Goal: Information Seeking & Learning: Learn about a topic

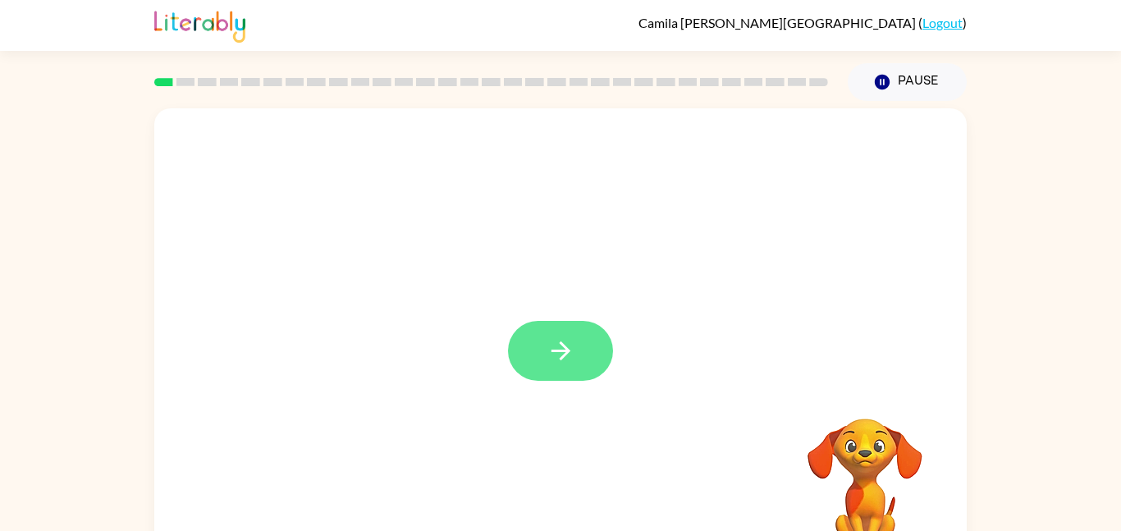
click at [568, 351] on icon "button" at bounding box center [560, 351] width 19 height 19
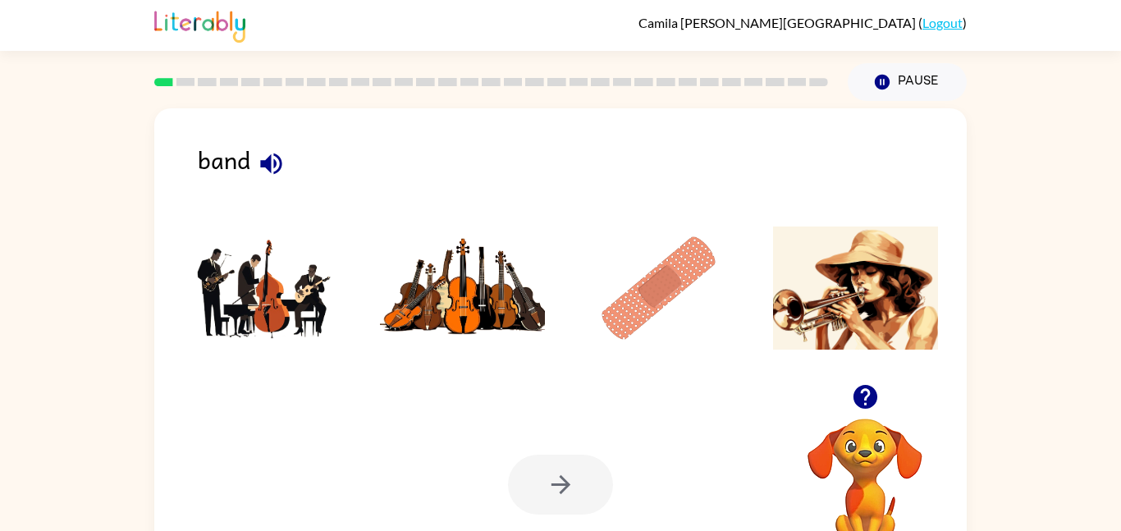
click at [268, 292] on img at bounding box center [266, 288] width 166 height 123
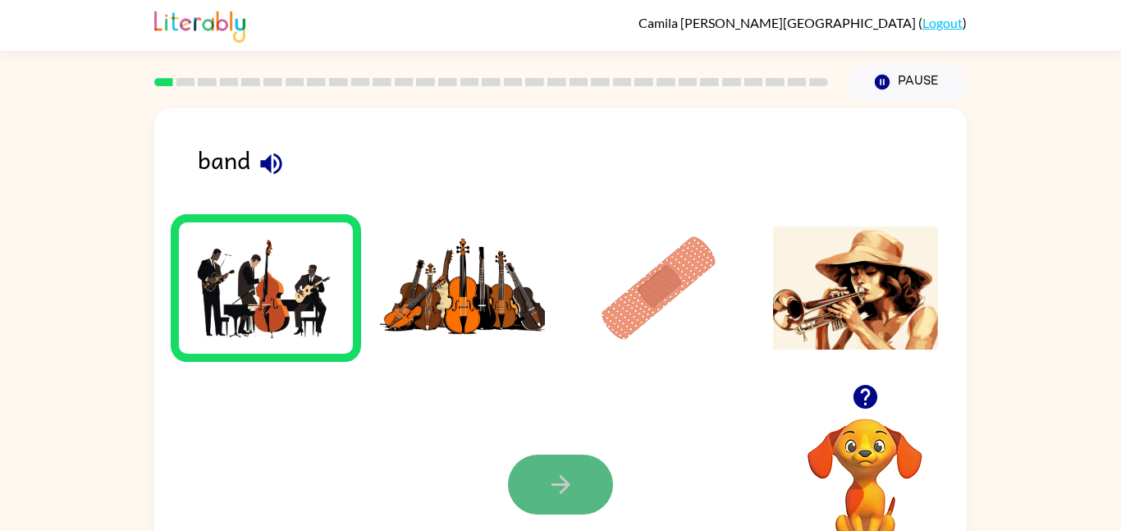
click at [564, 478] on icon "button" at bounding box center [561, 484] width 29 height 29
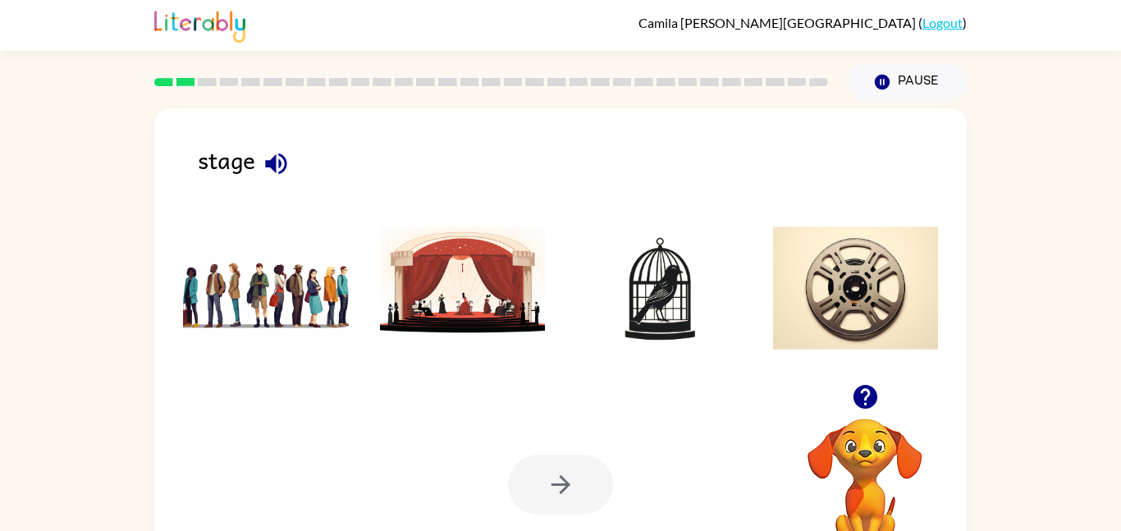
click at [500, 296] on img at bounding box center [463, 288] width 166 height 123
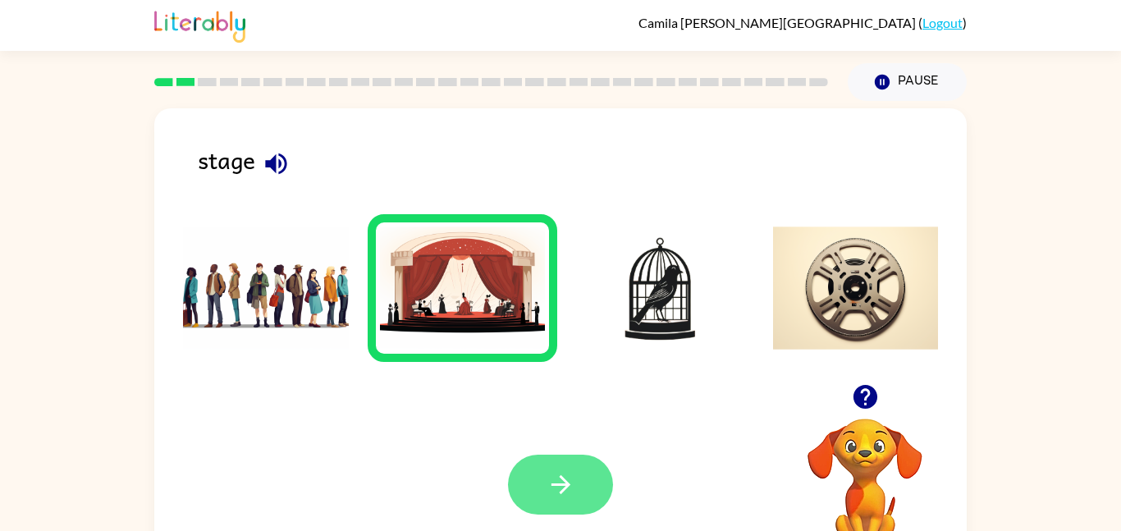
click at [577, 479] on button "button" at bounding box center [560, 485] width 105 height 60
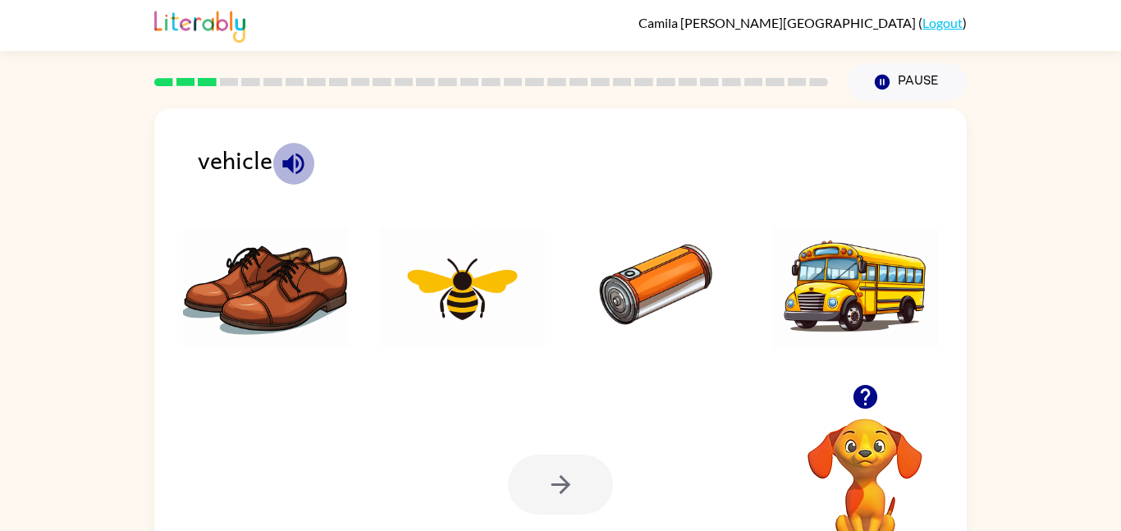
click at [291, 153] on icon "button" at bounding box center [293, 163] width 29 height 29
click at [299, 157] on icon "button" at bounding box center [292, 163] width 21 height 21
click at [624, 273] on img at bounding box center [659, 288] width 166 height 123
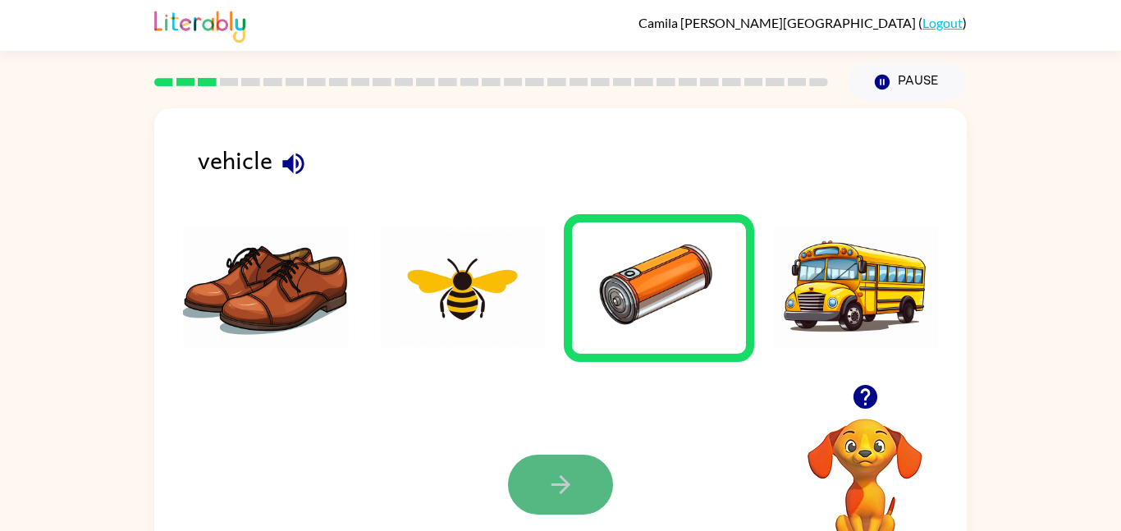
click at [577, 483] on button "button" at bounding box center [560, 485] width 105 height 60
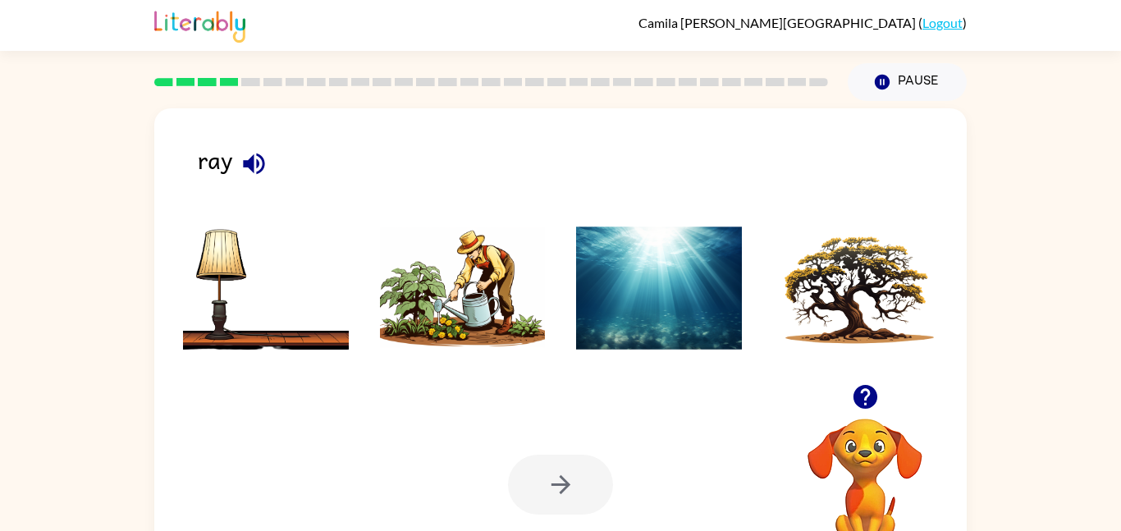
click at [240, 177] on icon "button" at bounding box center [254, 163] width 29 height 29
click at [476, 314] on img at bounding box center [463, 288] width 166 height 123
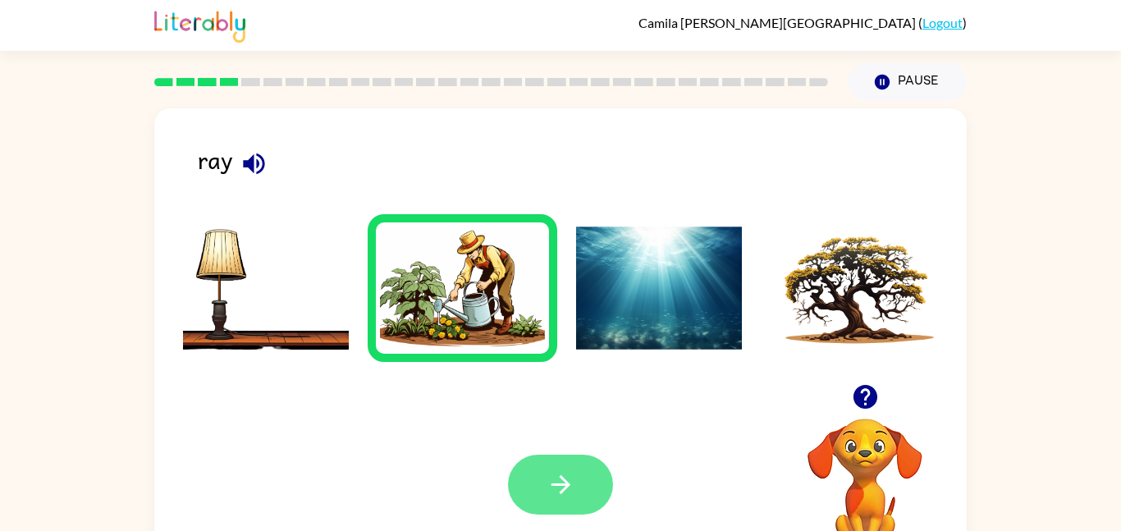
click at [534, 466] on button "button" at bounding box center [560, 485] width 105 height 60
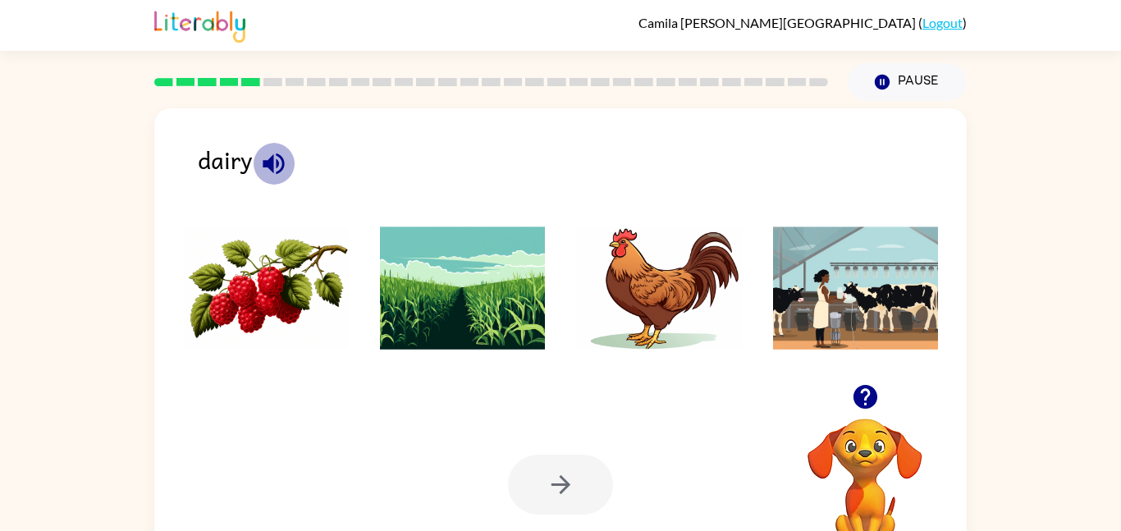
click at [266, 152] on icon "button" at bounding box center [273, 163] width 29 height 29
click at [876, 288] on img at bounding box center [856, 288] width 166 height 123
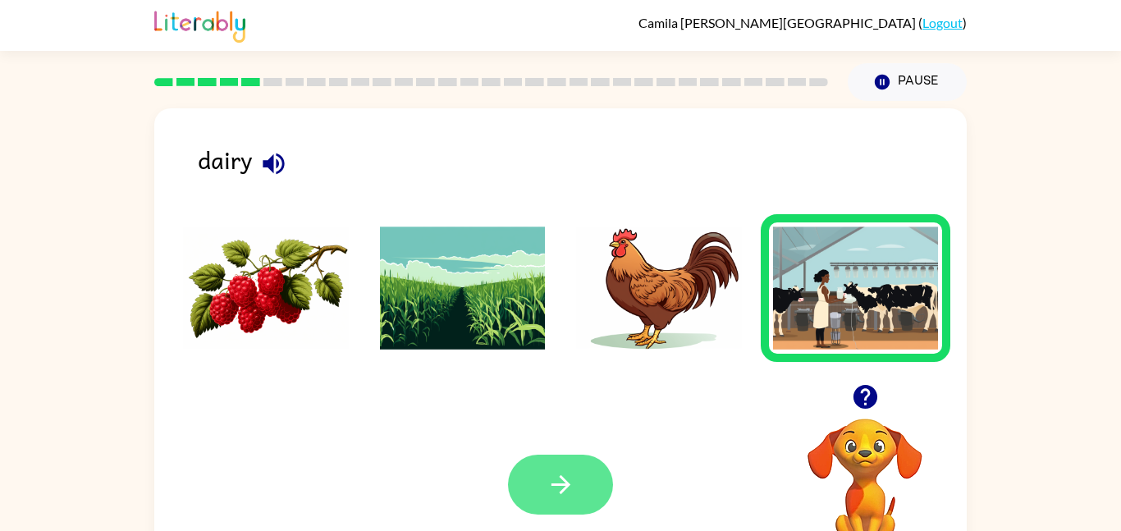
click at [589, 474] on button "button" at bounding box center [560, 485] width 105 height 60
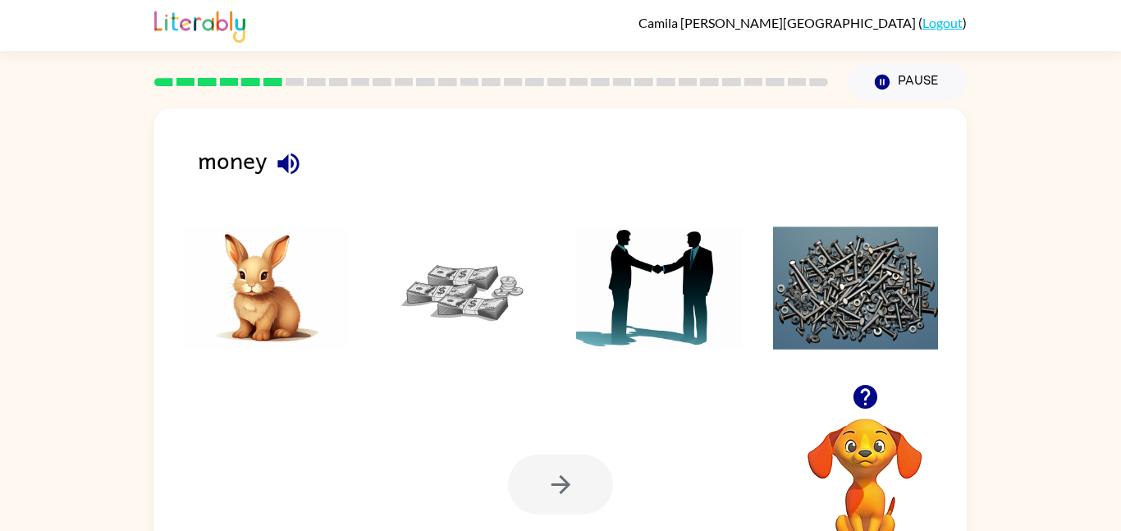
click at [433, 291] on img at bounding box center [463, 288] width 166 height 123
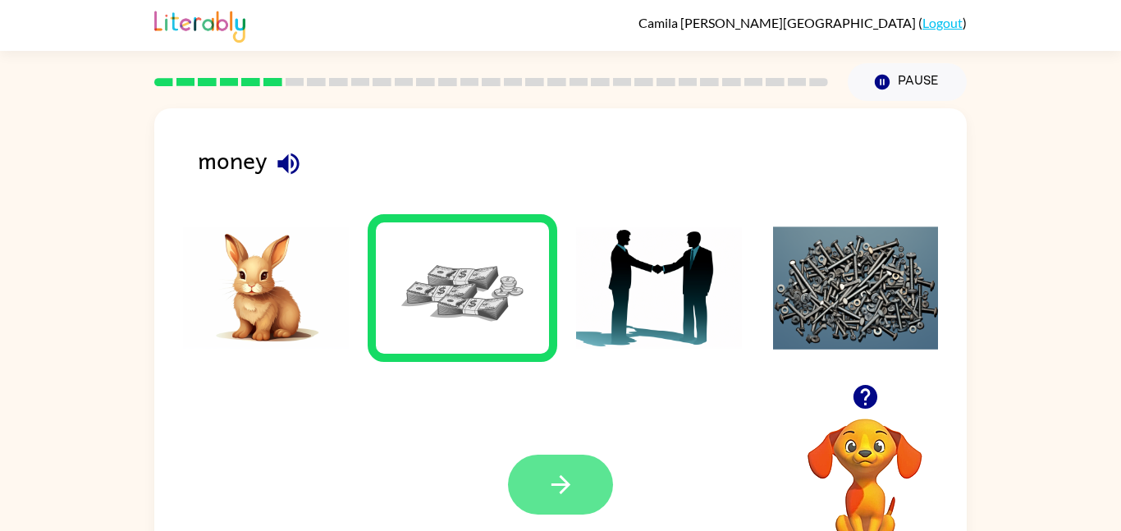
click at [534, 473] on button "button" at bounding box center [560, 485] width 105 height 60
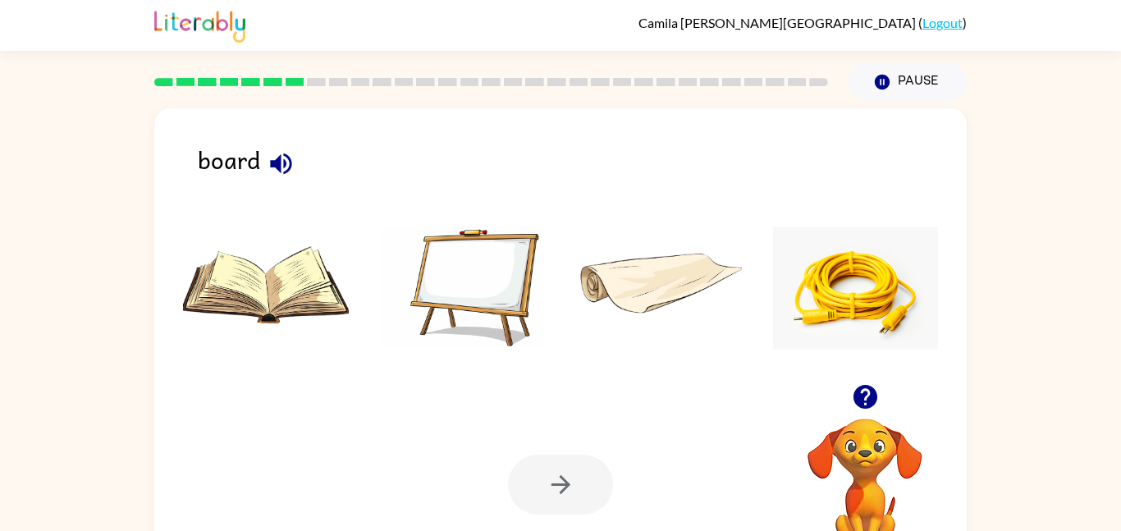
click at [503, 299] on img at bounding box center [463, 288] width 166 height 123
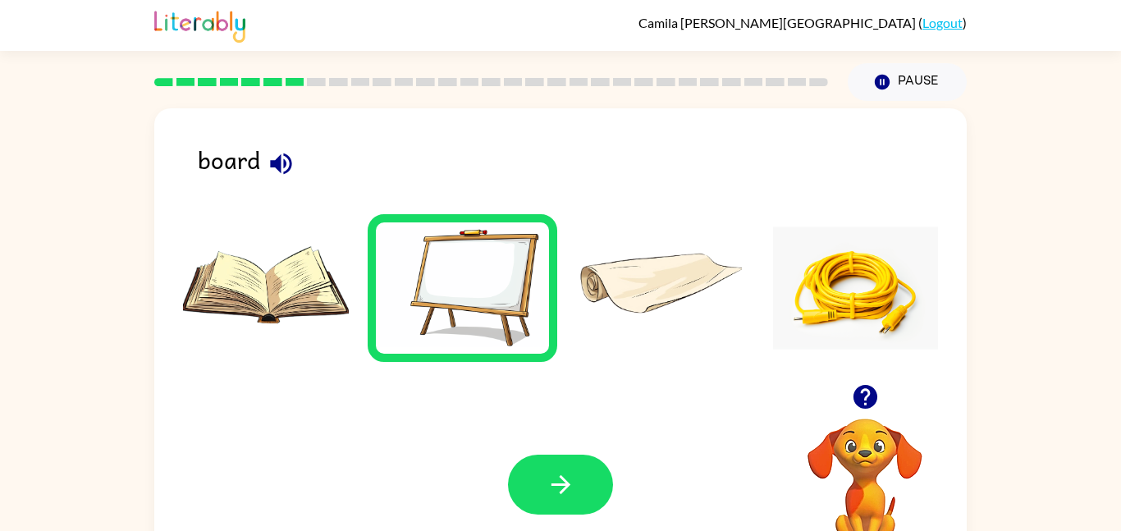
click at [277, 143] on button "button" at bounding box center [281, 164] width 42 height 42
click at [529, 470] on button "button" at bounding box center [560, 485] width 105 height 60
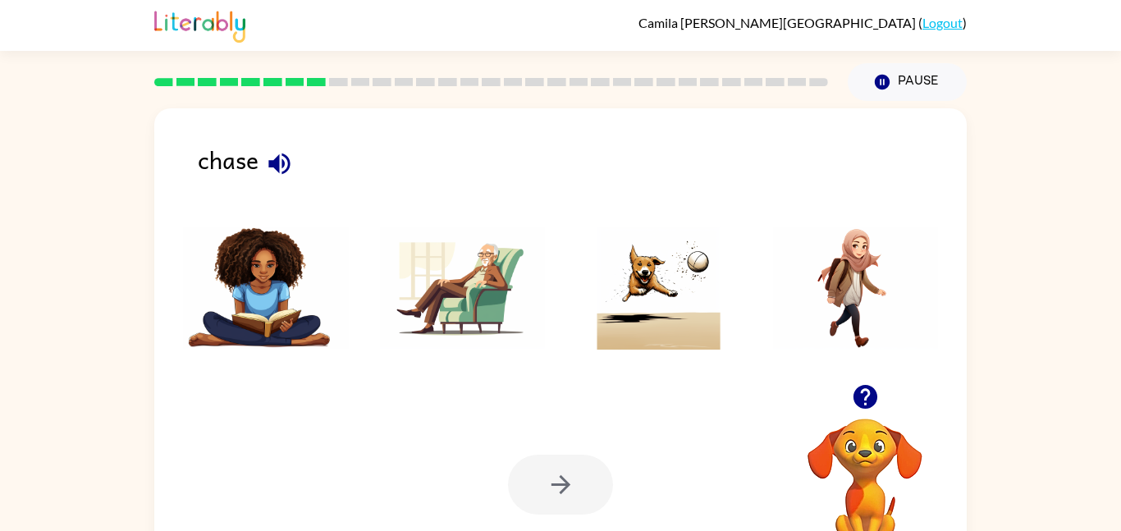
click at [672, 314] on img at bounding box center [659, 288] width 166 height 123
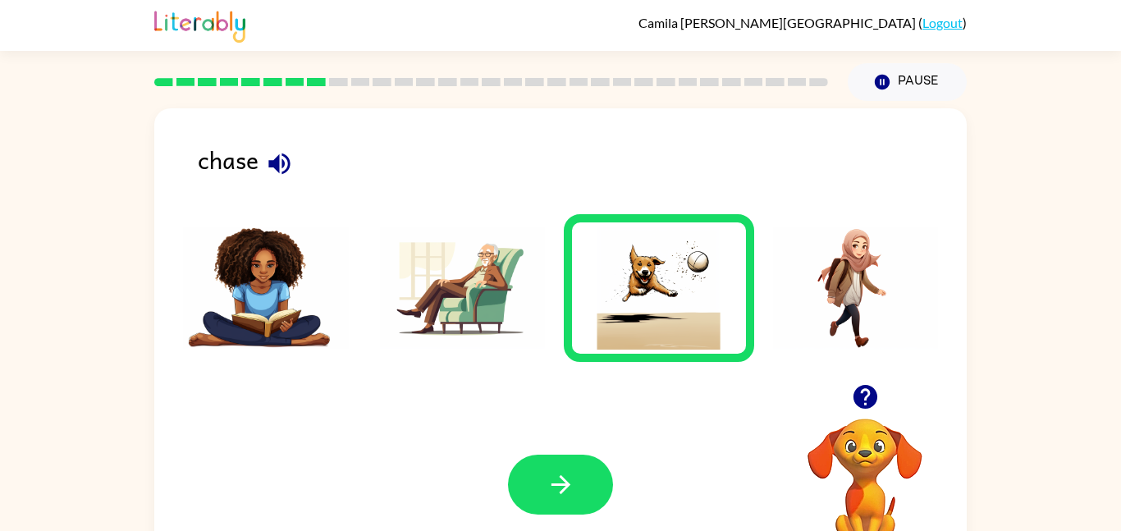
click at [282, 152] on icon "button" at bounding box center [279, 163] width 29 height 29
click at [571, 460] on button "button" at bounding box center [560, 485] width 105 height 60
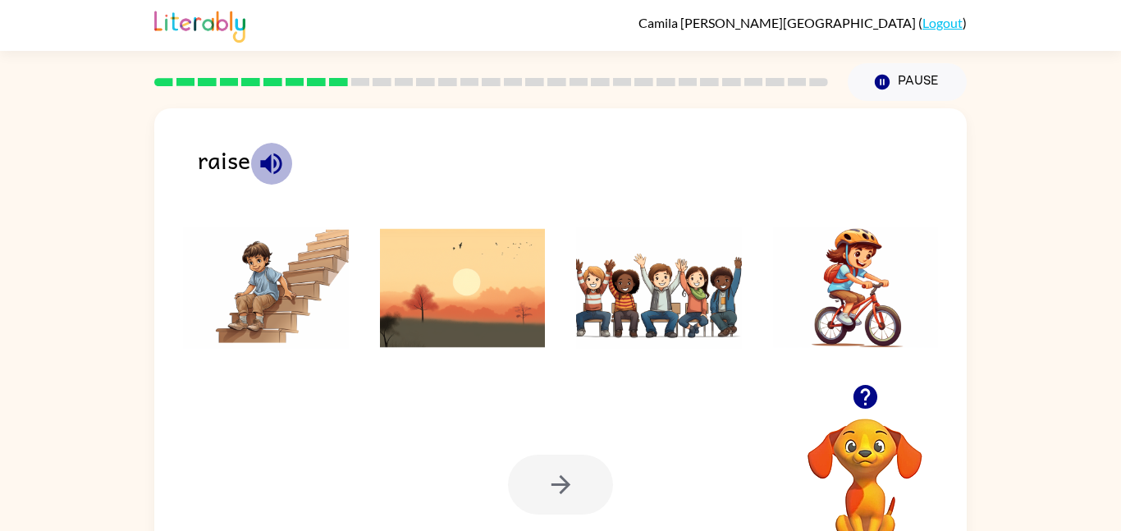
click at [277, 149] on icon "button" at bounding box center [271, 163] width 29 height 29
click at [654, 300] on img at bounding box center [659, 288] width 166 height 123
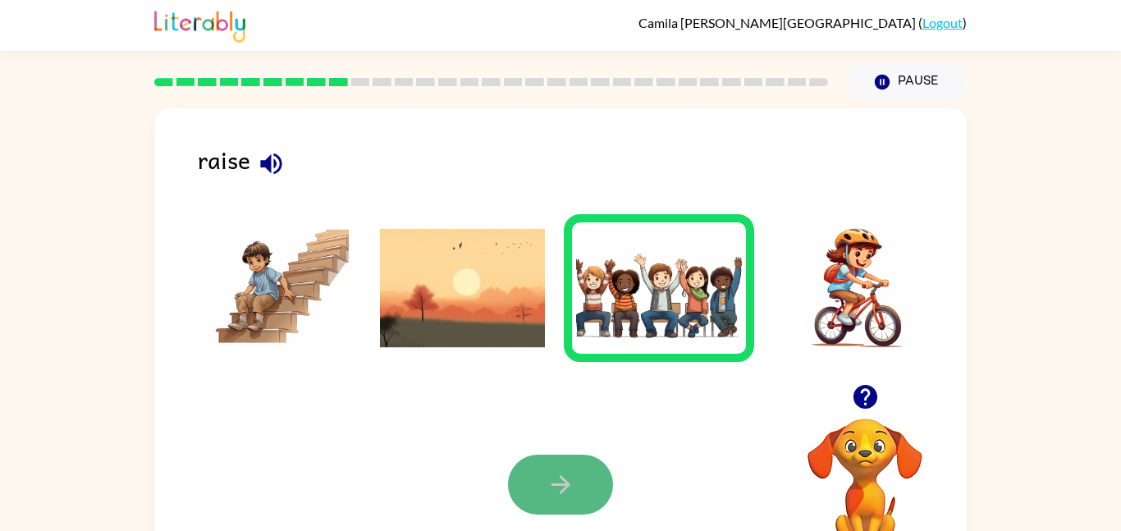
click at [561, 456] on button "button" at bounding box center [560, 485] width 105 height 60
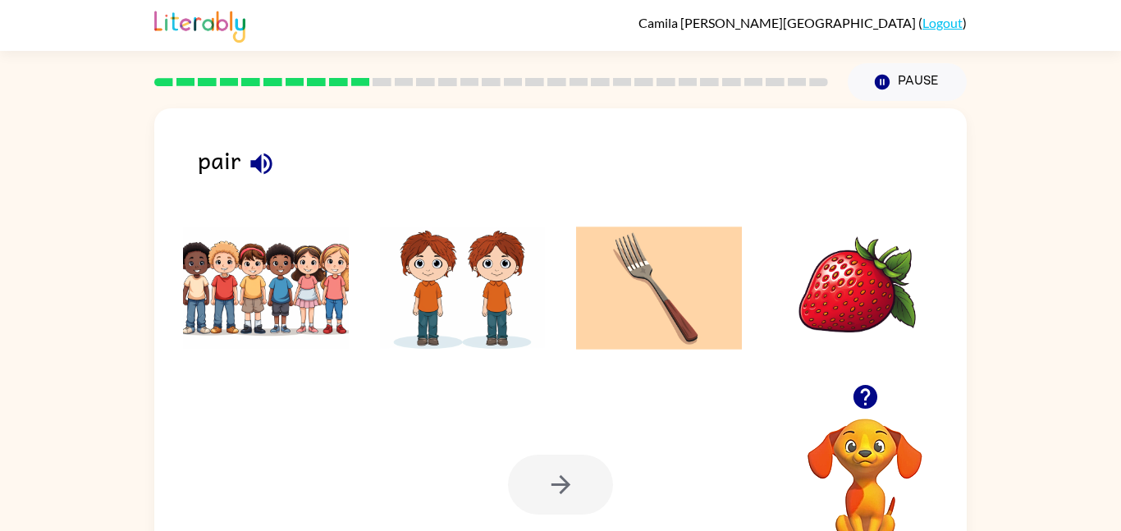
click at [269, 160] on icon "button" at bounding box center [260, 163] width 21 height 21
click at [476, 319] on img at bounding box center [463, 288] width 166 height 123
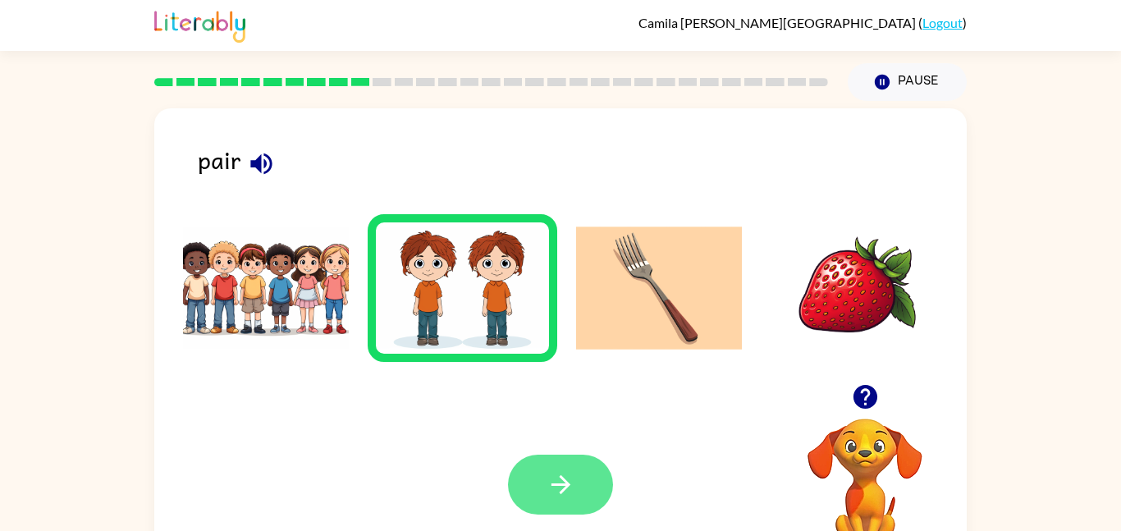
click at [568, 492] on icon "button" at bounding box center [561, 484] width 29 height 29
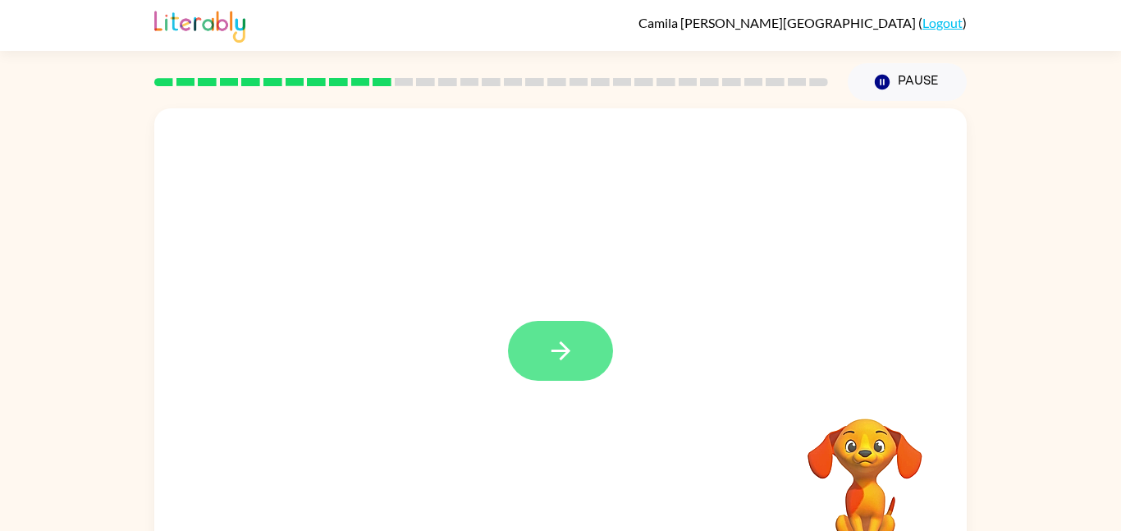
click at [564, 362] on icon "button" at bounding box center [561, 351] width 29 height 29
